Goal: Information Seeking & Learning: Learn about a topic

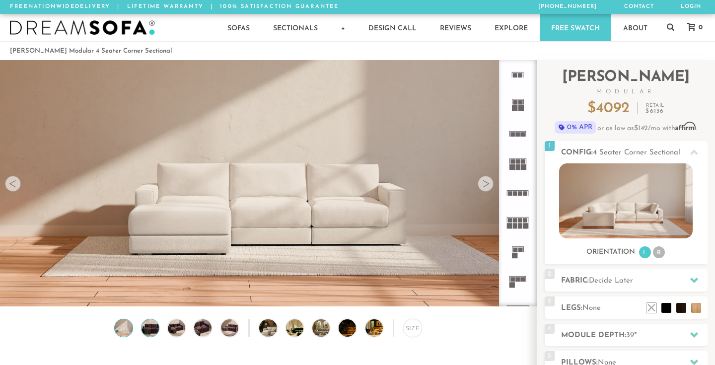
click at [147, 326] on img at bounding box center [150, 327] width 21 height 17
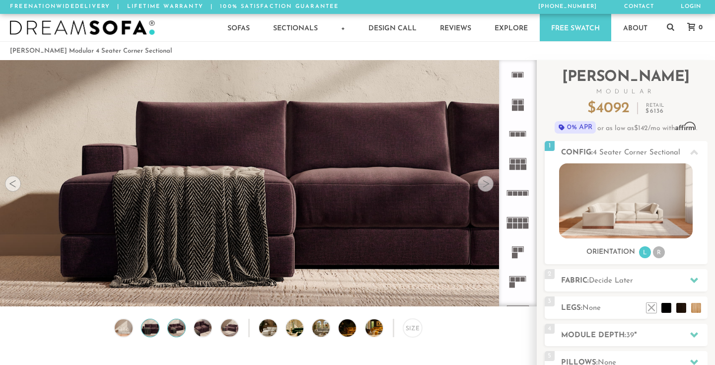
click at [169, 326] on img at bounding box center [176, 327] width 21 height 17
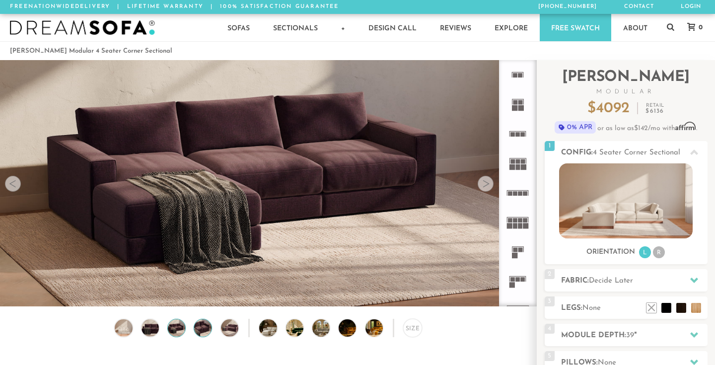
click at [207, 328] on img at bounding box center [203, 327] width 21 height 17
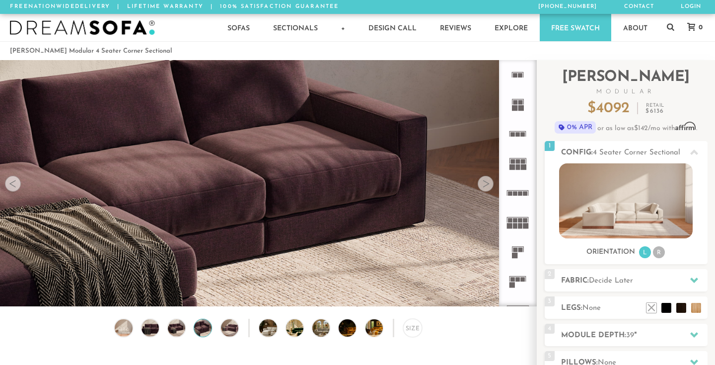
click at [239, 327] on div "Size" at bounding box center [268, 330] width 537 height 23
click at [231, 327] on img at bounding box center [229, 327] width 21 height 17
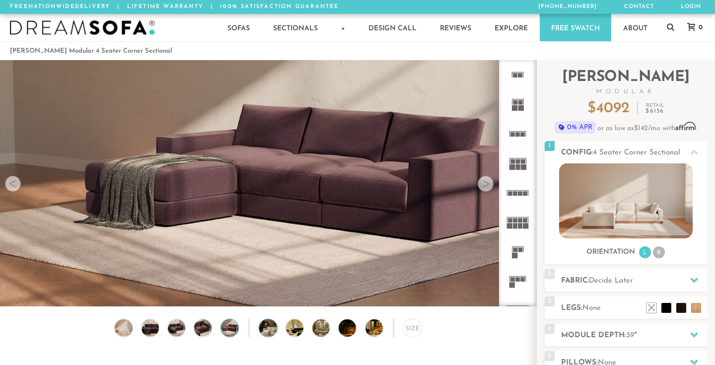
click at [271, 328] on img at bounding box center [274, 327] width 31 height 17
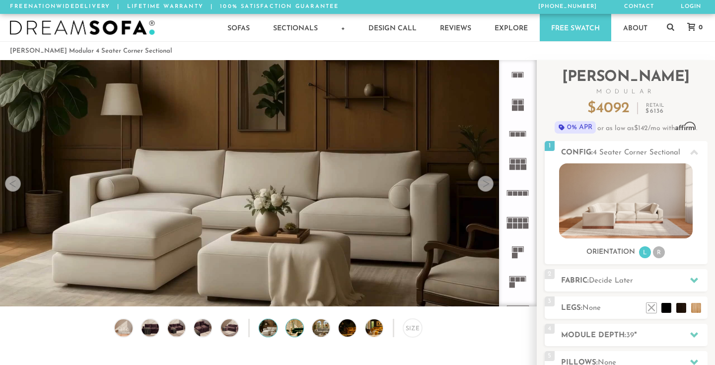
click at [298, 327] on img at bounding box center [301, 327] width 31 height 17
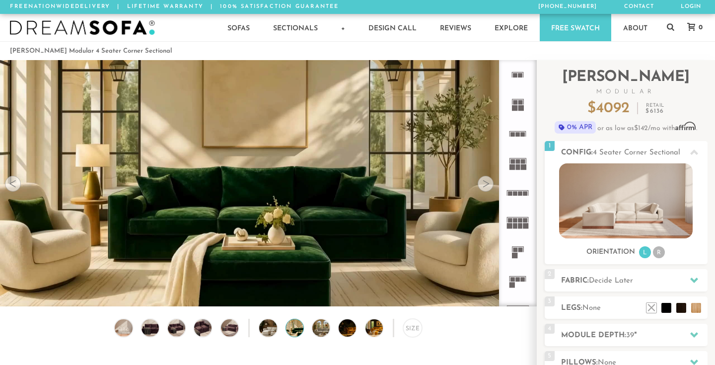
click at [337, 327] on div "Size" at bounding box center [268, 330] width 537 height 23
click at [373, 327] on img at bounding box center [381, 327] width 31 height 17
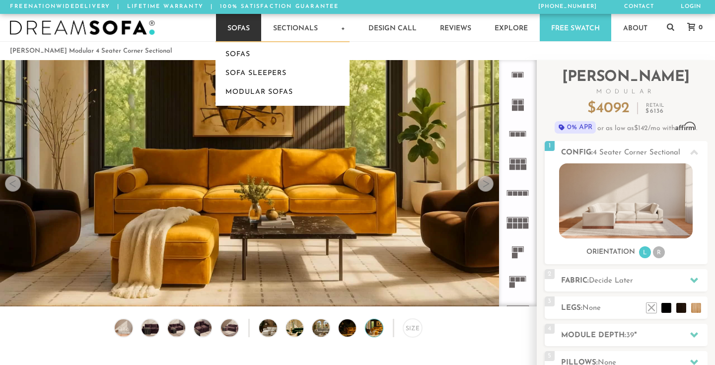
click at [237, 27] on link "Sofas" at bounding box center [238, 27] width 45 height 27
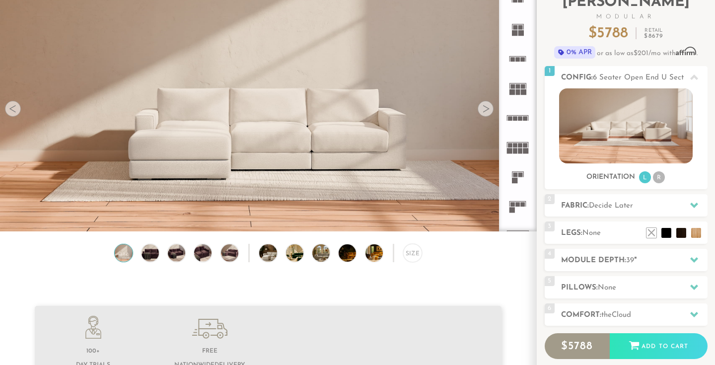
scroll to position [68, 0]
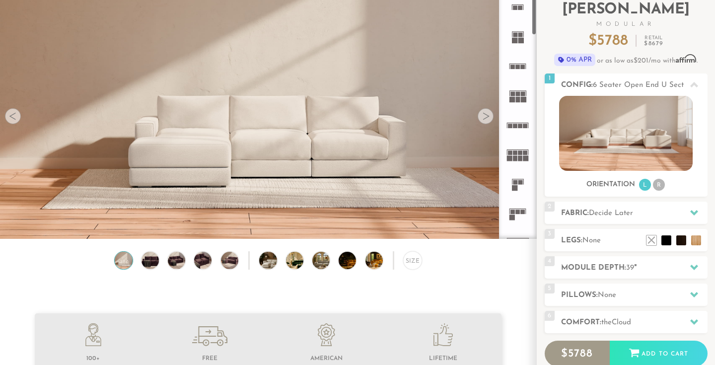
click at [519, 148] on icon at bounding box center [517, 154] width 29 height 29
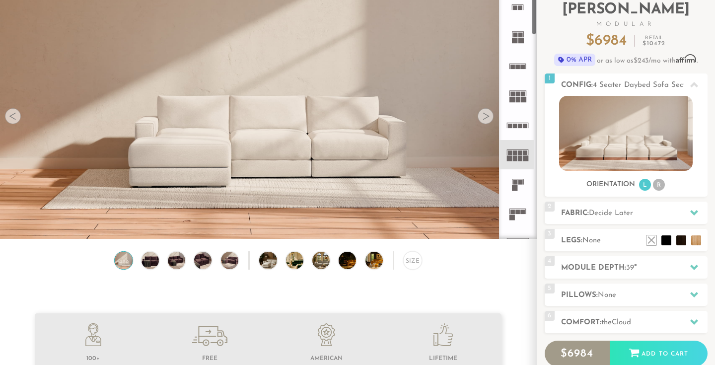
click at [494, 118] on img at bounding box center [268, 39] width 537 height 179
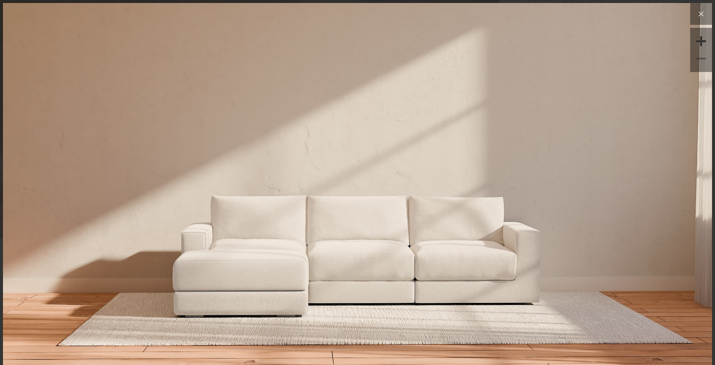
click at [705, 21] on button at bounding box center [702, 14] width 22 height 22
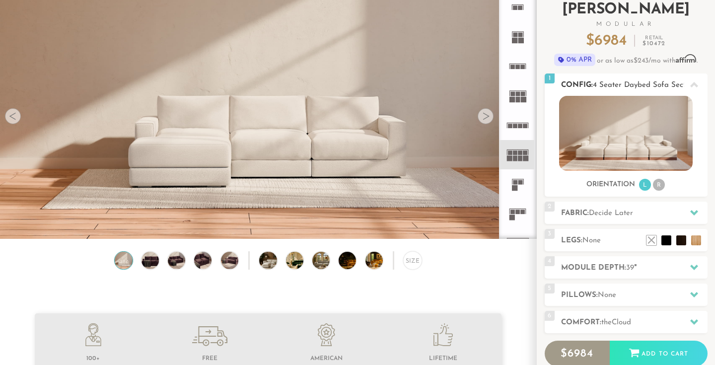
click at [631, 140] on img at bounding box center [626, 133] width 134 height 75
click at [521, 183] on rect at bounding box center [521, 182] width 4 height 4
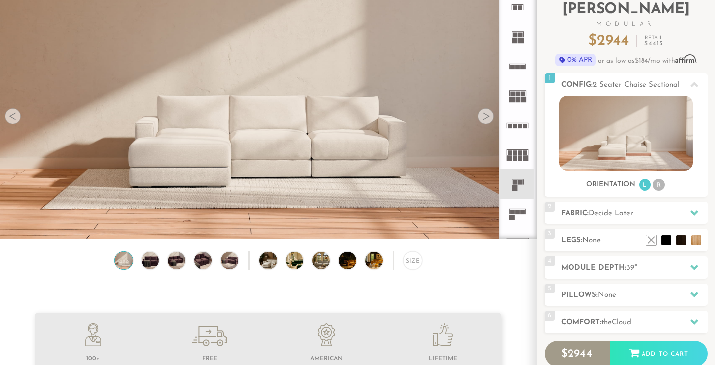
click at [519, 216] on icon at bounding box center [517, 213] width 29 height 29
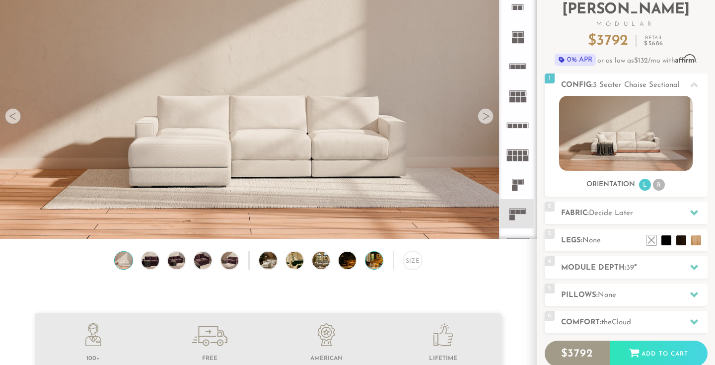
click at [381, 264] on img at bounding box center [381, 260] width 31 height 17
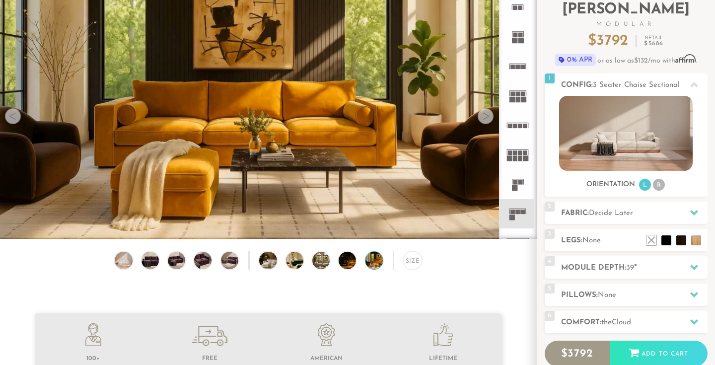
click at [340, 266] on div "Size" at bounding box center [268, 262] width 537 height 23
click at [323, 254] on img at bounding box center [328, 260] width 31 height 17
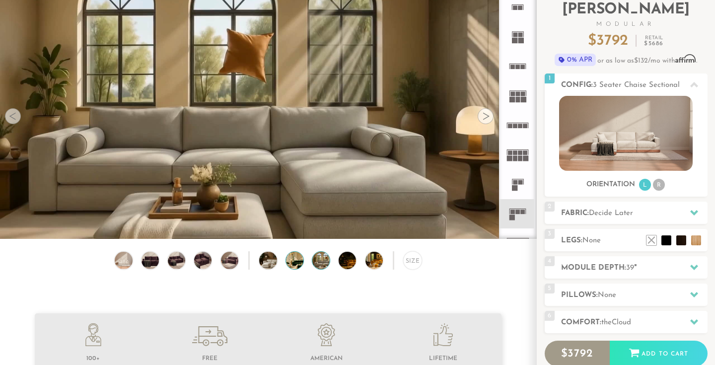
click at [295, 259] on img at bounding box center [301, 260] width 31 height 17
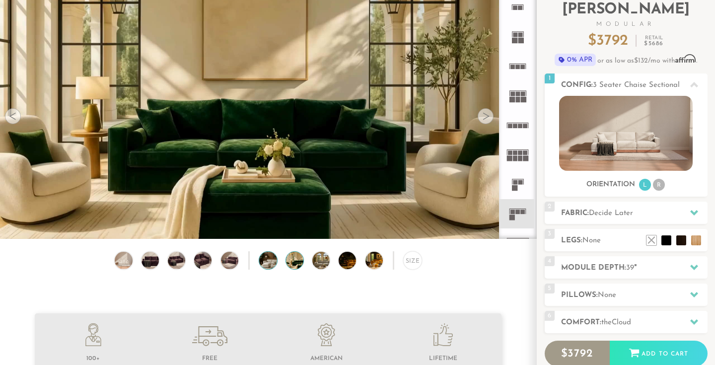
click at [274, 263] on img at bounding box center [274, 260] width 31 height 17
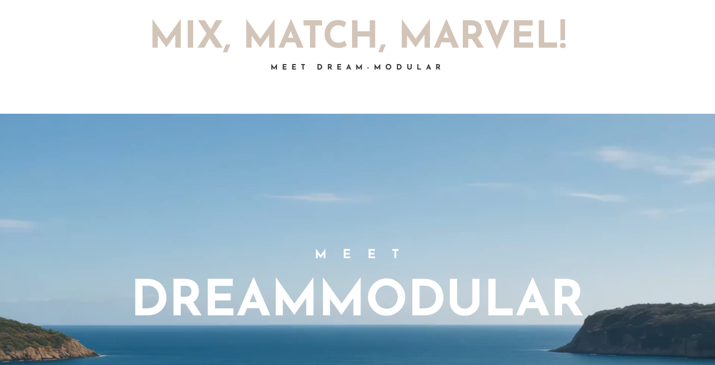
scroll to position [272, 0]
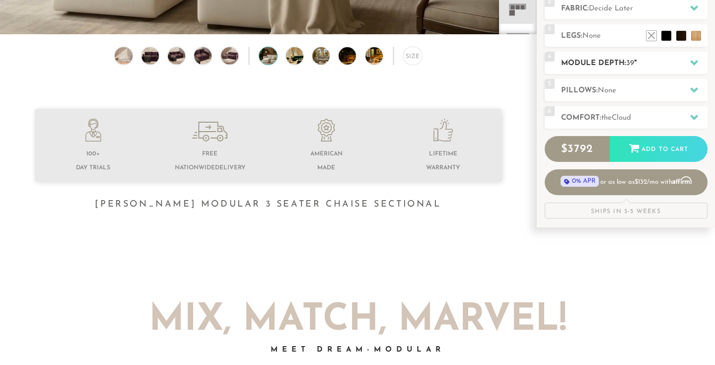
click at [653, 58] on h2 "Module Depth: 39 "" at bounding box center [634, 63] width 147 height 11
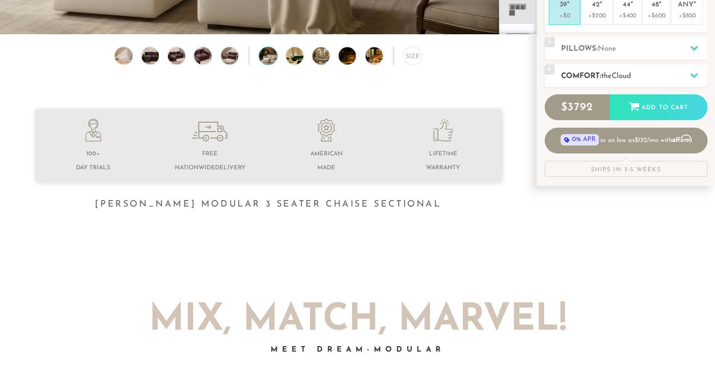
click at [640, 66] on div "6 Comfort: the Cloud soft" at bounding box center [626, 76] width 163 height 22
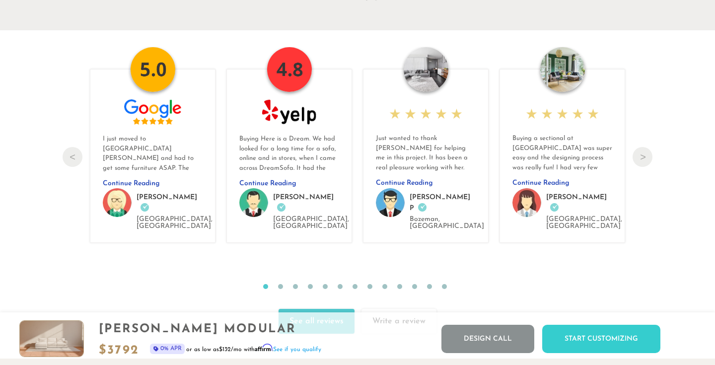
scroll to position [10556, 0]
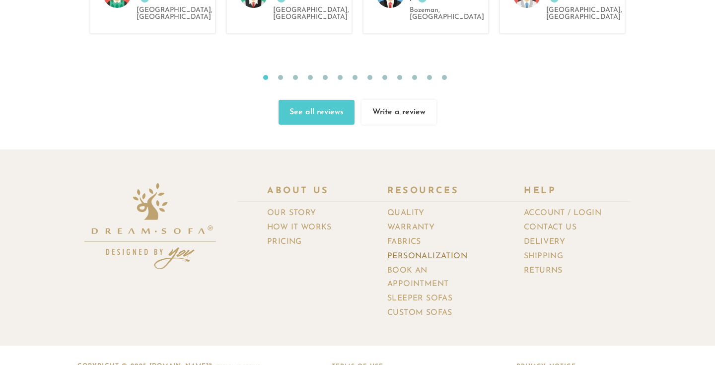
click at [418, 249] on link "Personalization" at bounding box center [431, 256] width 87 height 14
